Goal: Transaction & Acquisition: Purchase product/service

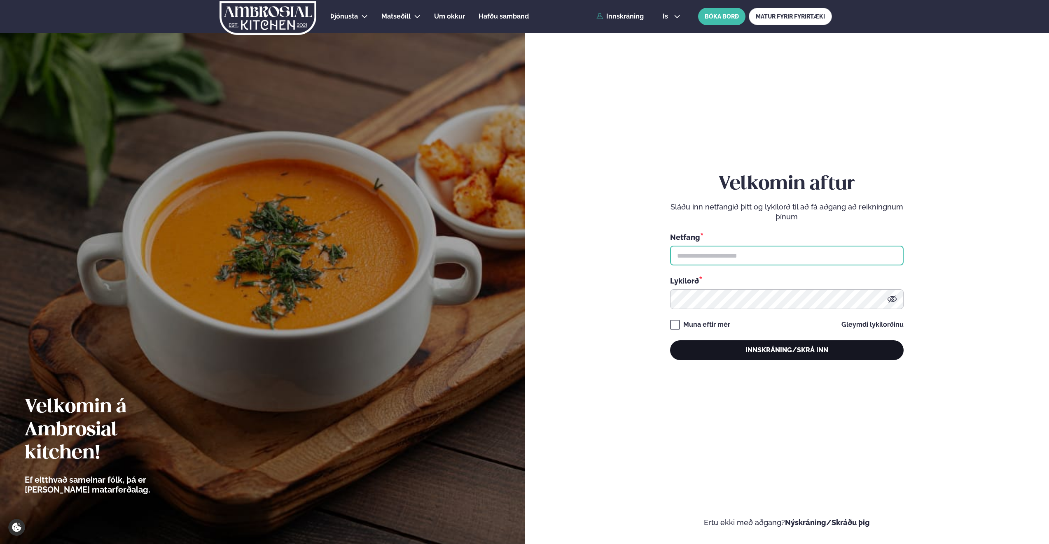
type input "**********"
click at [775, 346] on button "Innskráning/Skrá inn" at bounding box center [786, 351] width 233 height 20
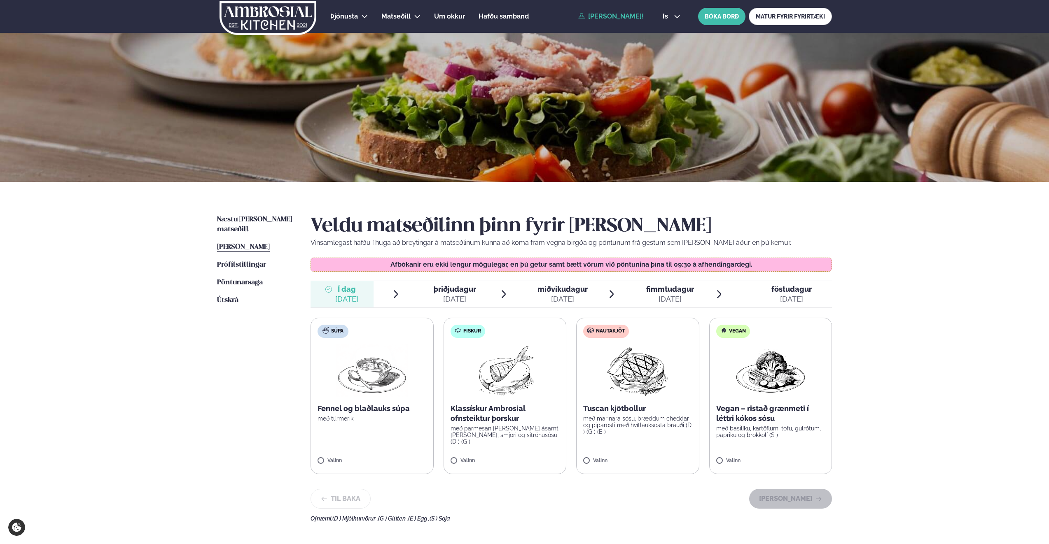
click at [446, 293] on span "þriðjudagur" at bounding box center [455, 289] width 42 height 9
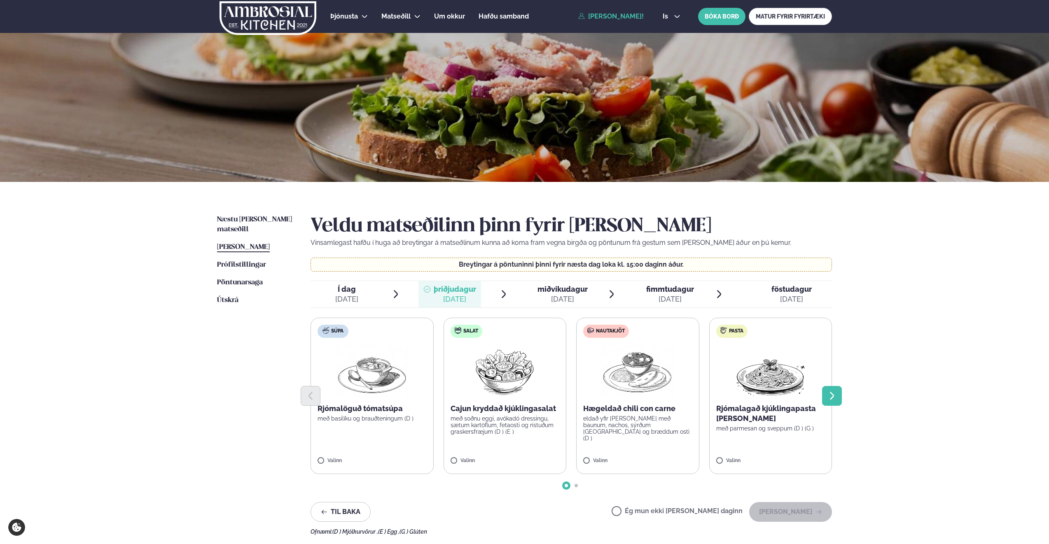
click at [833, 395] on icon "Next slide" at bounding box center [832, 396] width 4 height 8
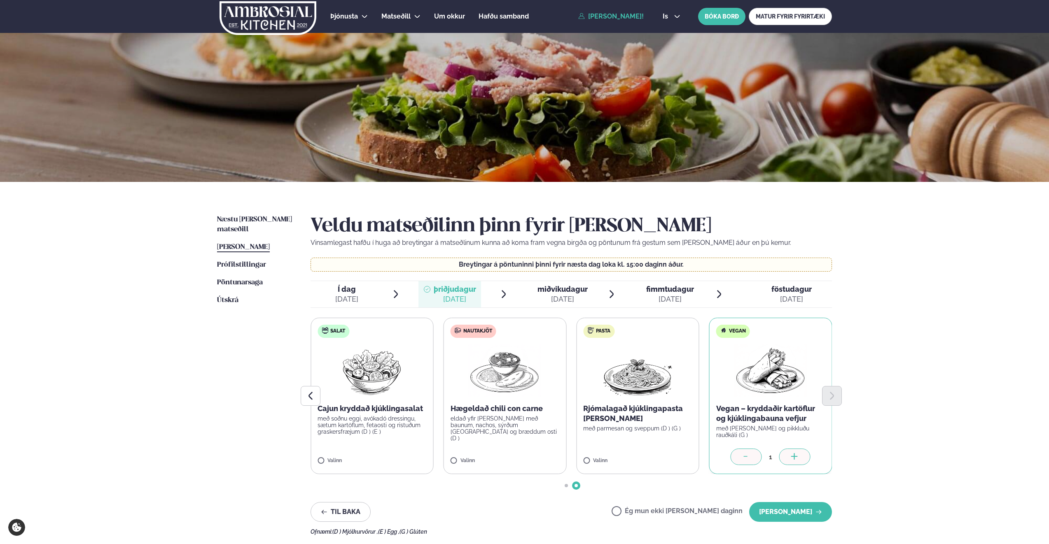
click at [559, 288] on span "miðvikudagur" at bounding box center [562, 289] width 50 height 9
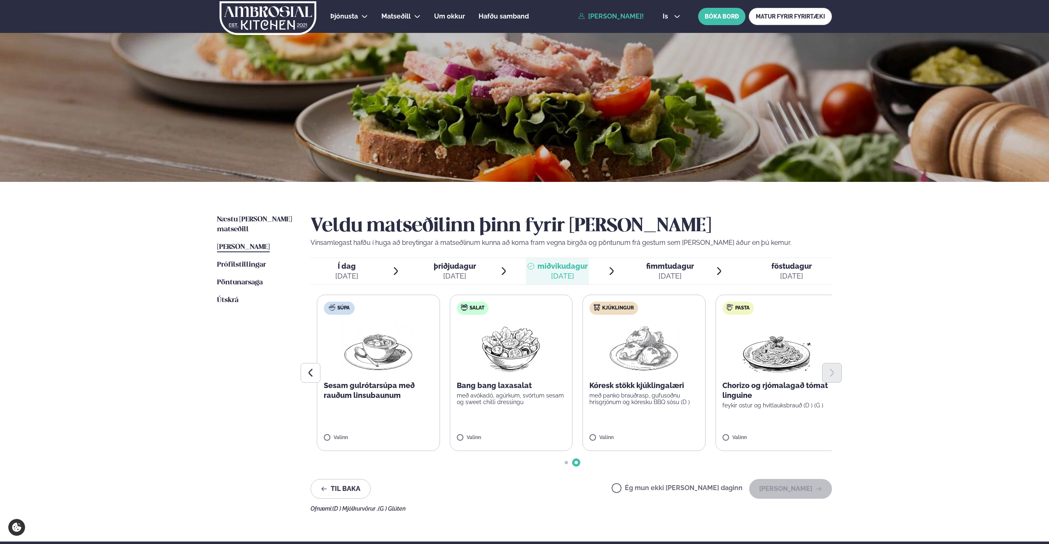
click at [481, 365] on div "Súpa Sesam gulrótarsúpa með rauðum linsubaunum Valinn Salat Bang bang laxasalat…" at bounding box center [571, 373] width 521 height 156
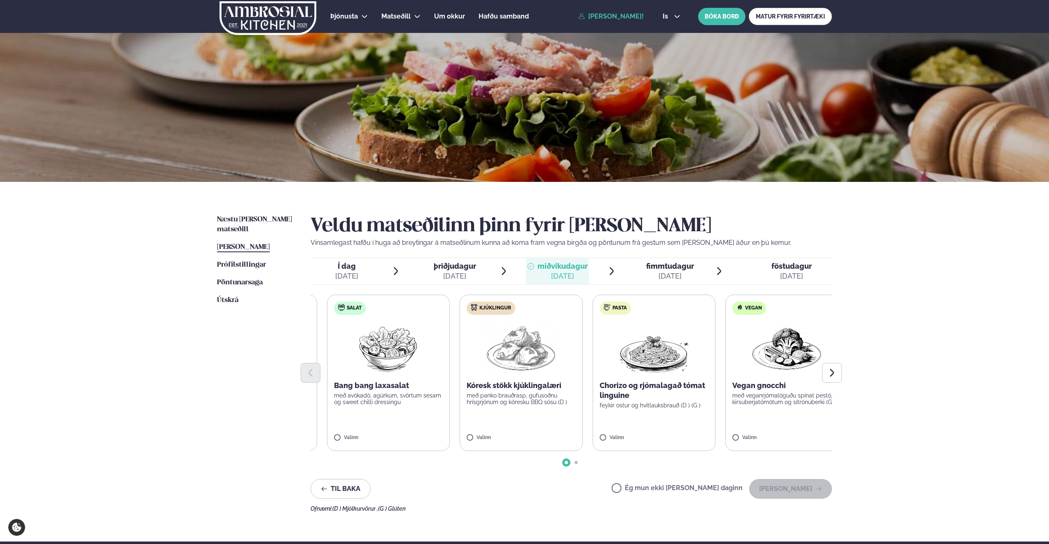
click at [584, 366] on div "Súpa Sesam gulrótarsúpa með rauðum linsubaunum Valinn Salat Bang bang laxasalat…" at bounding box center [571, 373] width 521 height 156
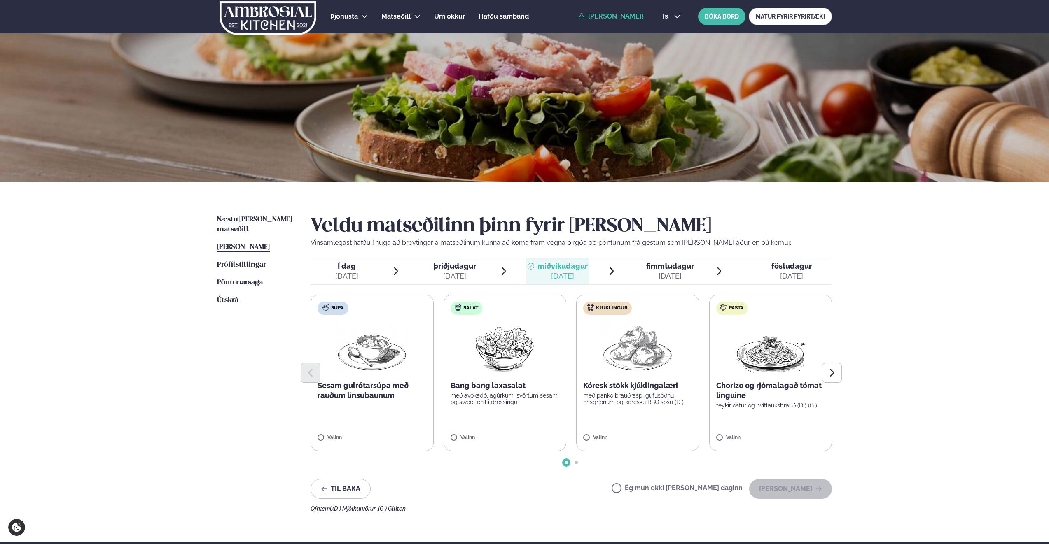
drag, startPoint x: 721, startPoint y: 367, endPoint x: 639, endPoint y: 372, distance: 82.1
click at [639, 372] on div at bounding box center [571, 373] width 521 height 20
click at [834, 375] on icon "Next slide" at bounding box center [832, 373] width 10 height 10
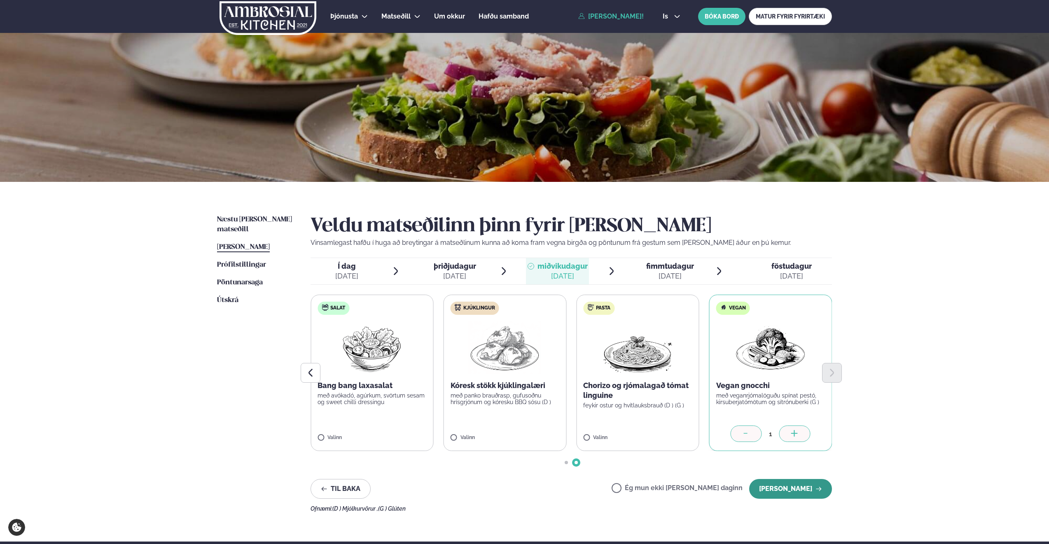
click at [793, 488] on button "[PERSON_NAME]" at bounding box center [790, 489] width 83 height 20
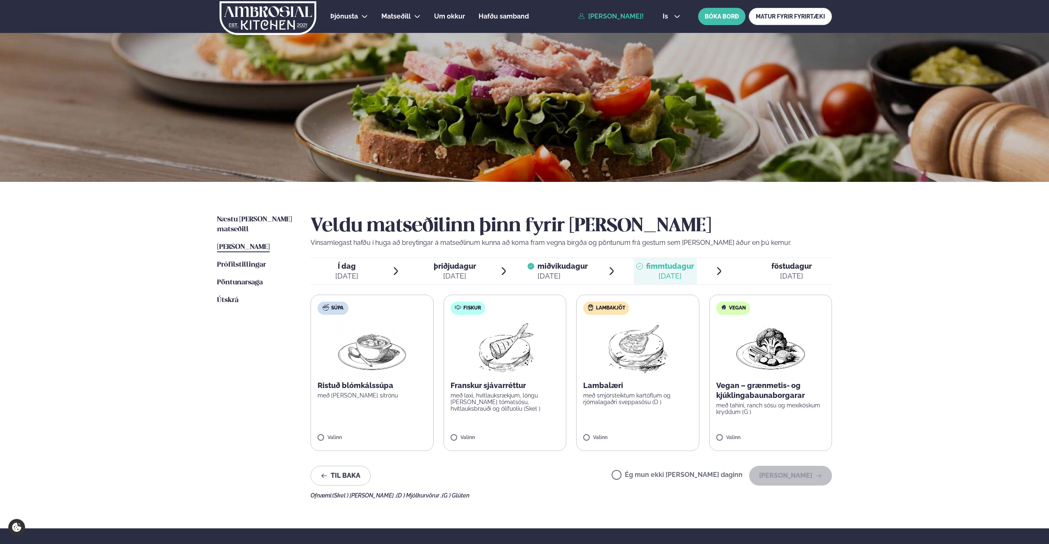
click at [455, 269] on span "þriðjudagur" at bounding box center [455, 266] width 42 height 9
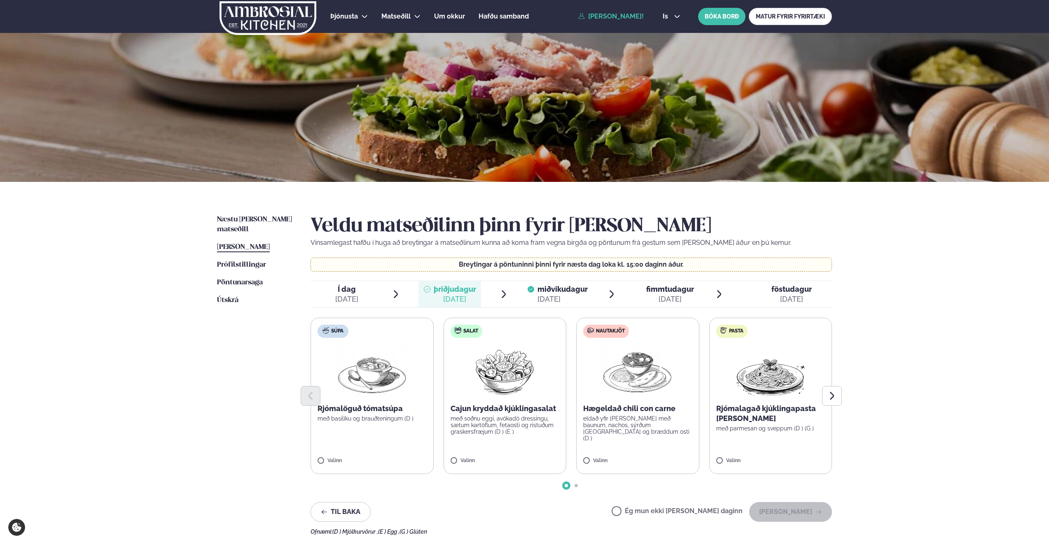
drag, startPoint x: 672, startPoint y: 387, endPoint x: 610, endPoint y: 390, distance: 61.9
click at [607, 388] on div at bounding box center [571, 396] width 521 height 20
click at [839, 397] on button "Next slide" at bounding box center [832, 396] width 20 height 20
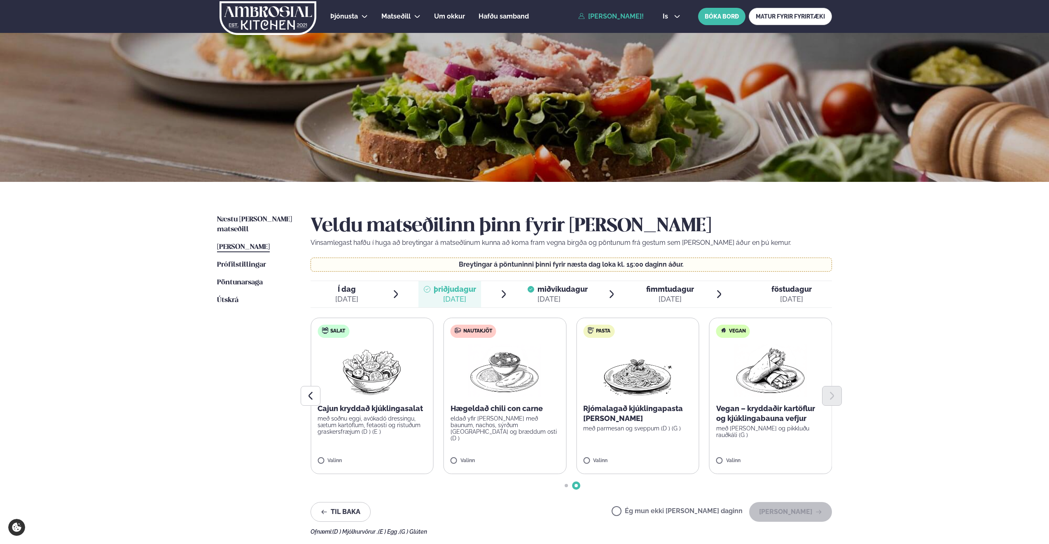
click at [568, 296] on div "[DATE]" at bounding box center [562, 299] width 50 height 10
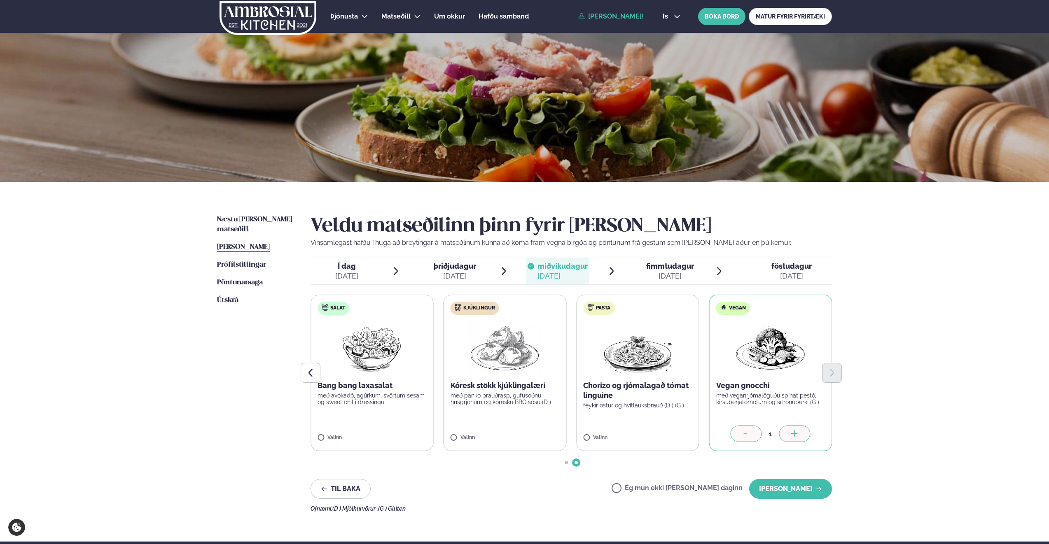
click at [454, 269] on span "þriðjudagur" at bounding box center [455, 266] width 42 height 9
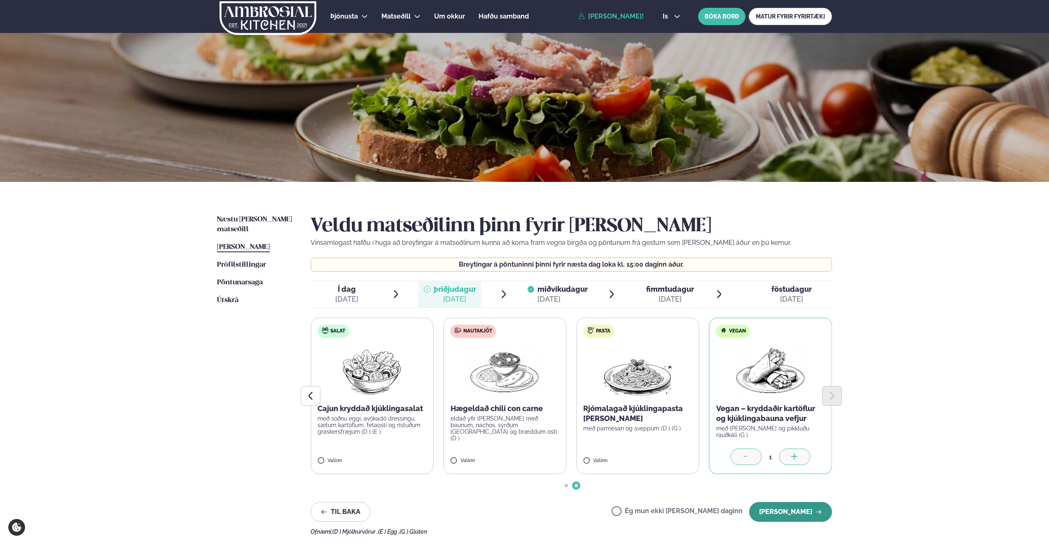
click at [789, 513] on button "[PERSON_NAME]" at bounding box center [790, 512] width 83 height 20
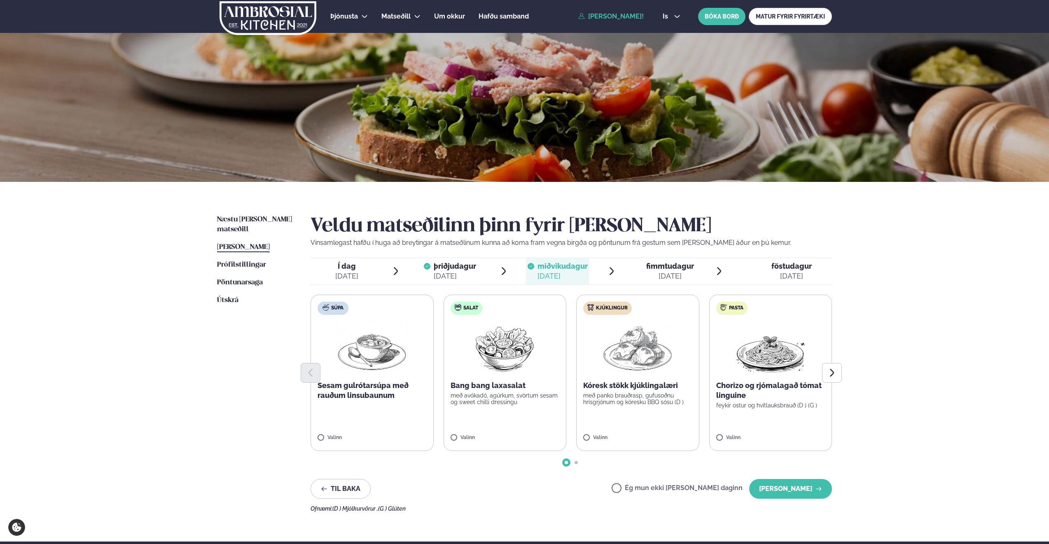
click at [447, 272] on div "[DATE]" at bounding box center [455, 276] width 42 height 10
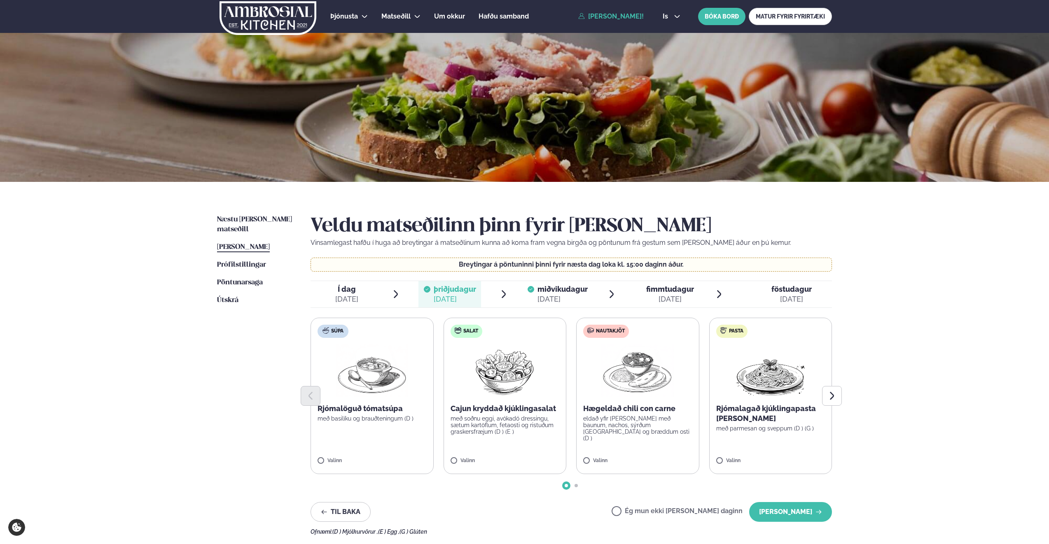
click at [570, 295] on div "[DATE]" at bounding box center [562, 299] width 50 height 10
